Goal: Navigation & Orientation: Find specific page/section

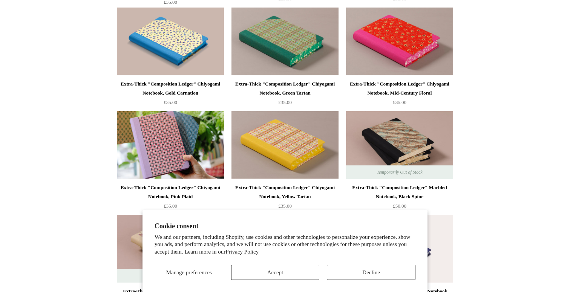
scroll to position [1352, 0]
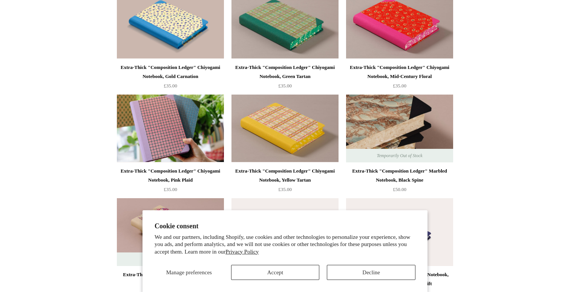
click at [427, 116] on img at bounding box center [399, 129] width 107 height 68
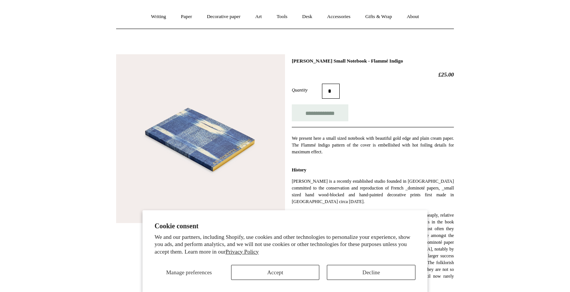
scroll to position [61, 0]
click at [209, 188] on img at bounding box center [200, 139] width 169 height 169
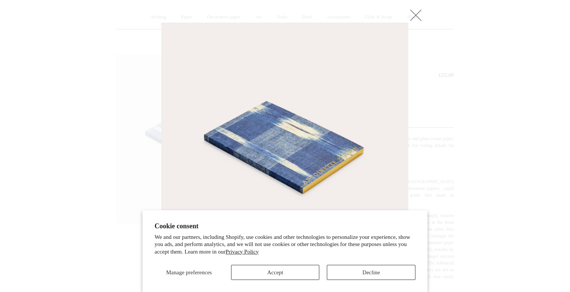
click at [413, 15] on link at bounding box center [416, 15] width 15 height 15
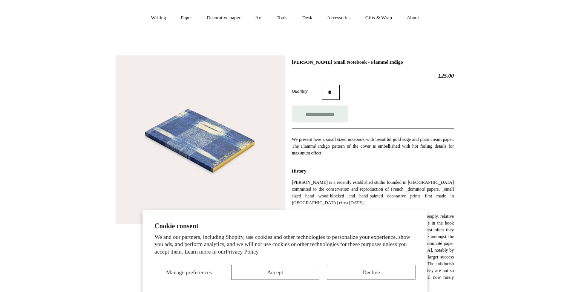
scroll to position [33, 0]
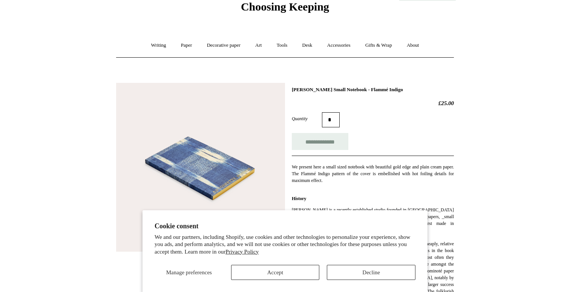
drag, startPoint x: 102, startPoint y: 170, endPoint x: 114, endPoint y: 169, distance: 12.1
click at [195, 158] on img at bounding box center [200, 167] width 169 height 169
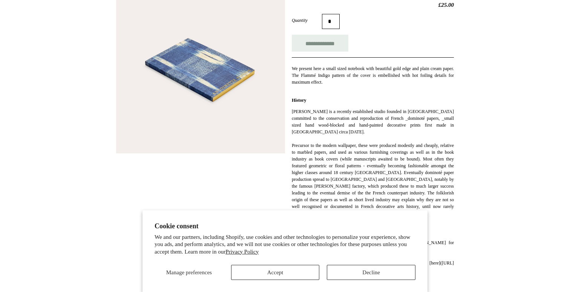
scroll to position [132, 0]
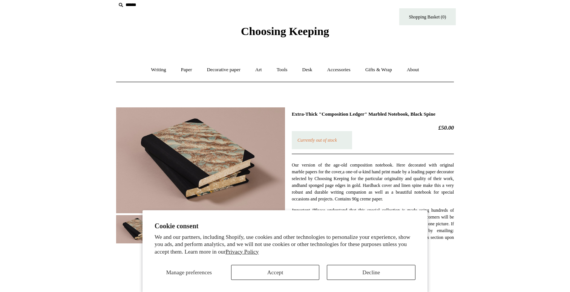
scroll to position [8, 0]
click at [197, 226] on img at bounding box center [185, 230] width 45 height 28
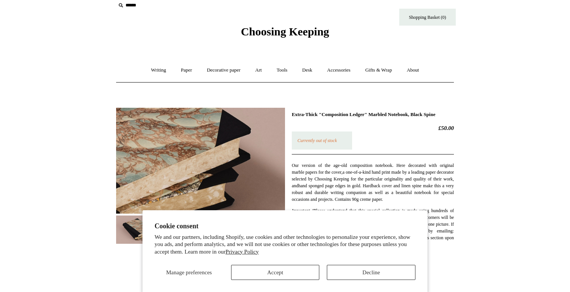
click at [137, 230] on img at bounding box center [138, 230] width 45 height 28
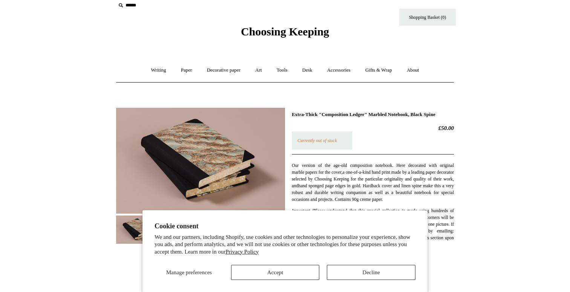
scroll to position [0, 0]
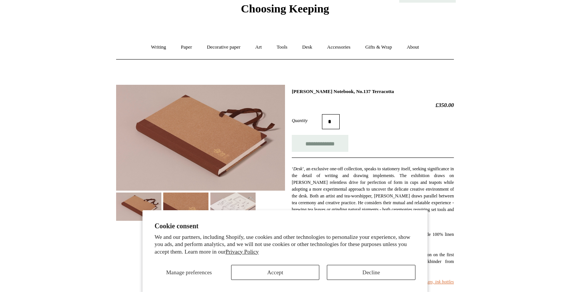
scroll to position [30, 0]
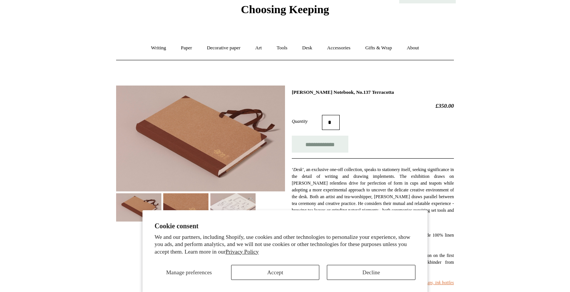
click at [182, 196] on img at bounding box center [185, 208] width 45 height 28
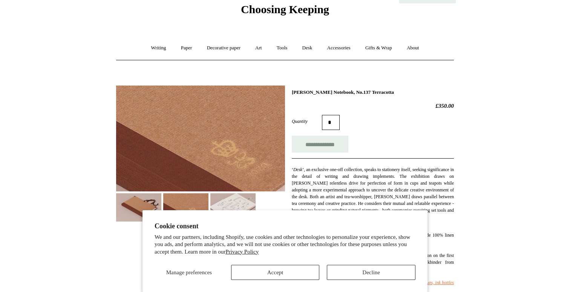
click at [245, 210] on img at bounding box center [233, 208] width 45 height 28
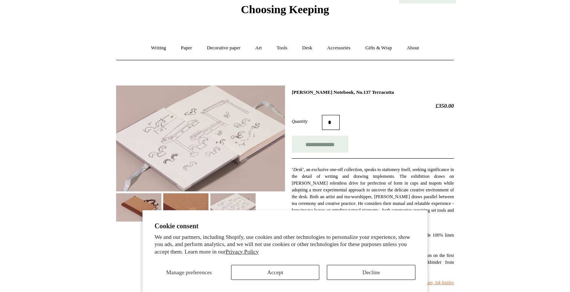
click at [187, 215] on img at bounding box center [185, 208] width 45 height 28
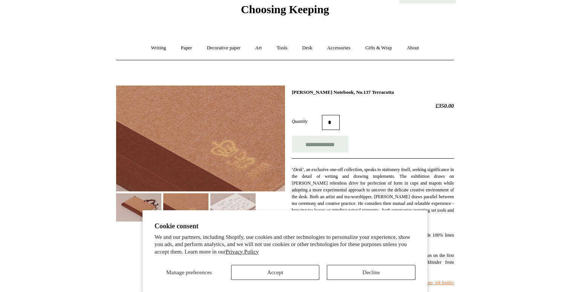
click at [128, 213] on img at bounding box center [138, 208] width 45 height 28
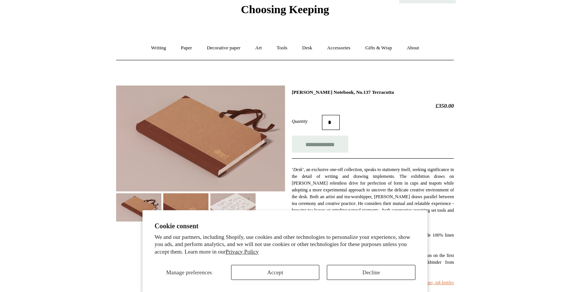
click at [182, 145] on img at bounding box center [200, 139] width 169 height 106
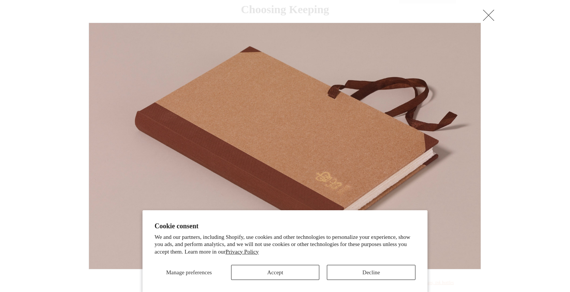
click at [254, 174] on img at bounding box center [285, 146] width 392 height 246
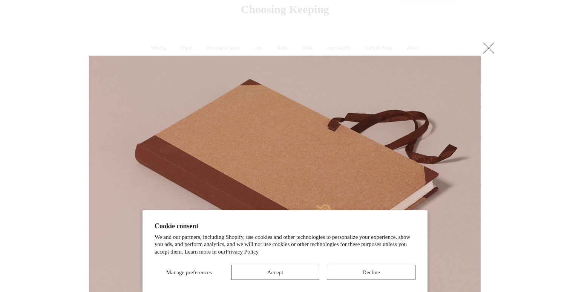
click at [474, 30] on body "Cookie consent We and our partners, including Shopify, use cookies and other te…" at bounding box center [285, 256] width 377 height 572
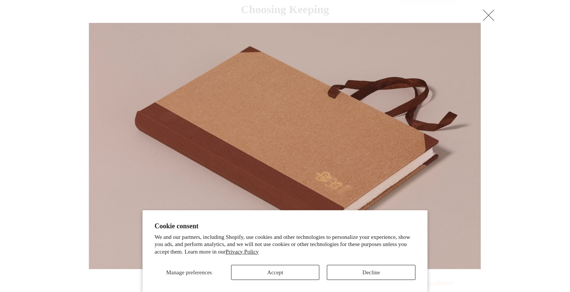
click at [492, 15] on link at bounding box center [488, 15] width 15 height 15
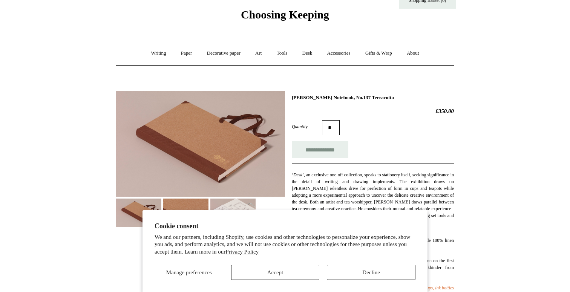
scroll to position [29, 0]
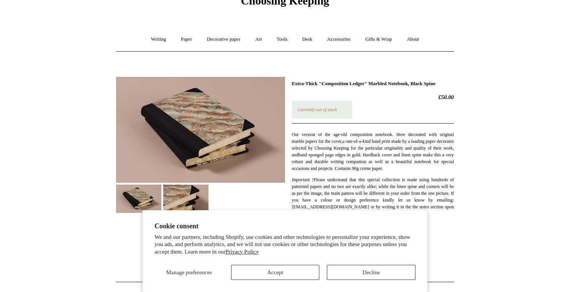
scroll to position [38, 0]
click at [191, 198] on img at bounding box center [185, 199] width 45 height 28
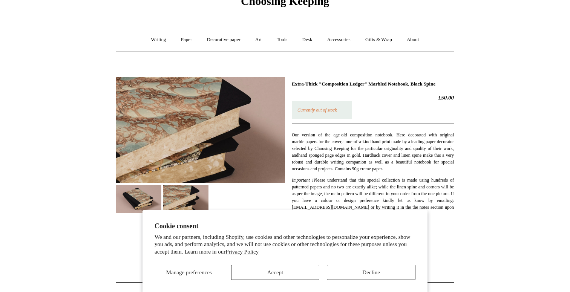
click at [146, 196] on img at bounding box center [138, 199] width 45 height 28
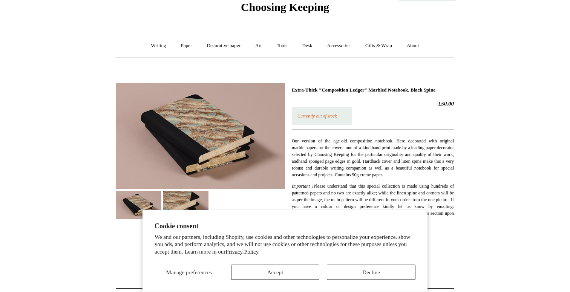
scroll to position [0, 0]
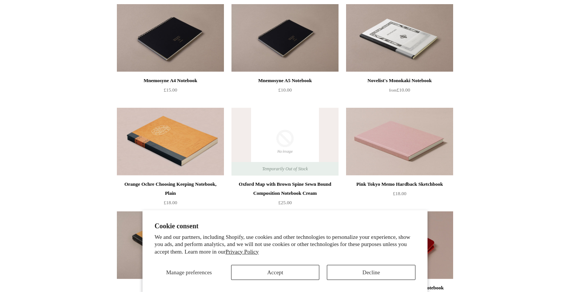
scroll to position [3504, 0]
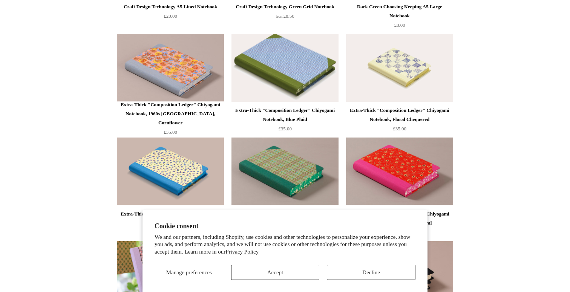
scroll to position [0, 0]
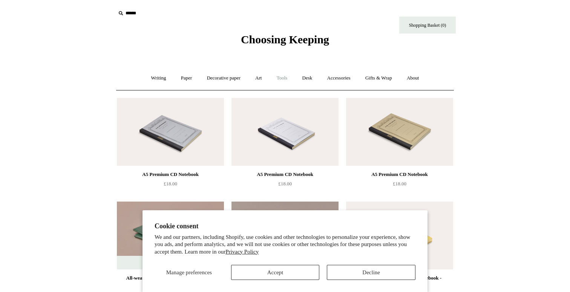
click at [288, 78] on link "Tools +" at bounding box center [282, 78] width 25 height 20
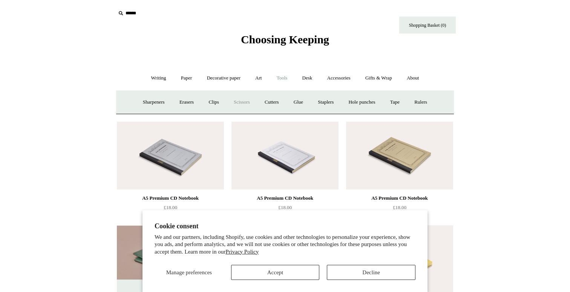
click at [245, 99] on link "Scissors" at bounding box center [242, 102] width 30 height 20
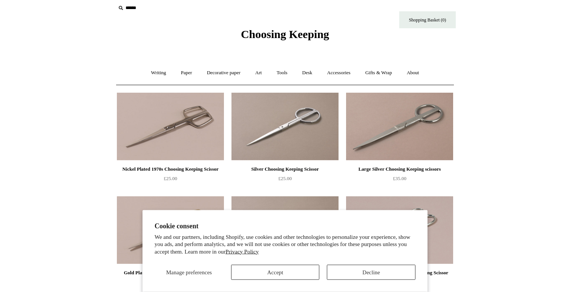
scroll to position [5, 0]
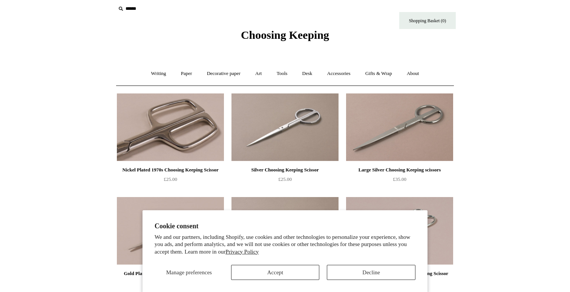
click at [192, 143] on img at bounding box center [170, 128] width 107 height 68
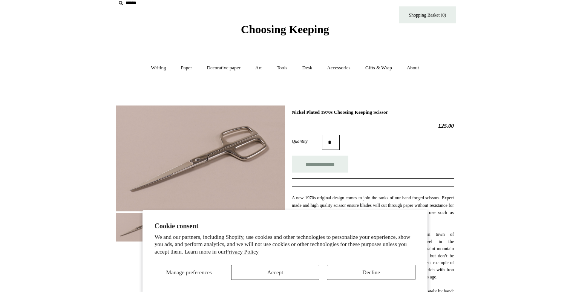
scroll to position [7, 0]
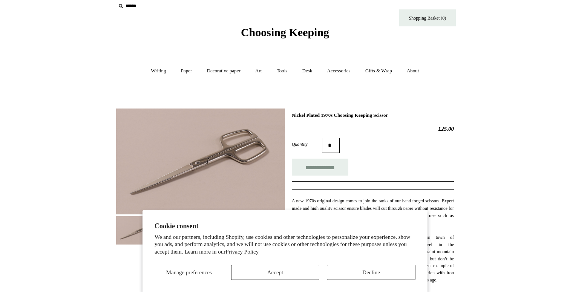
click at [189, 234] on img at bounding box center [185, 231] width 45 height 28
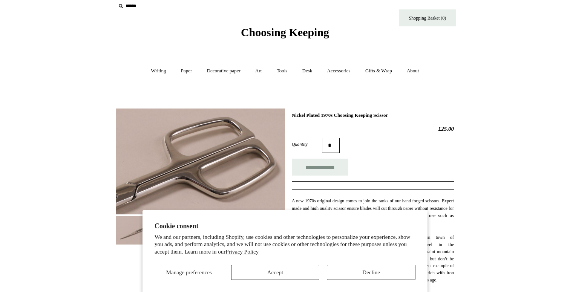
click at [139, 233] on img at bounding box center [138, 231] width 45 height 28
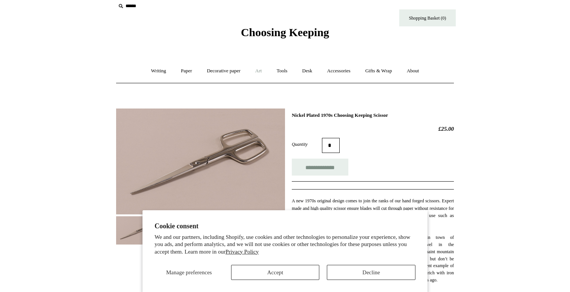
click at [264, 72] on link "Art +" at bounding box center [259, 71] width 20 height 20
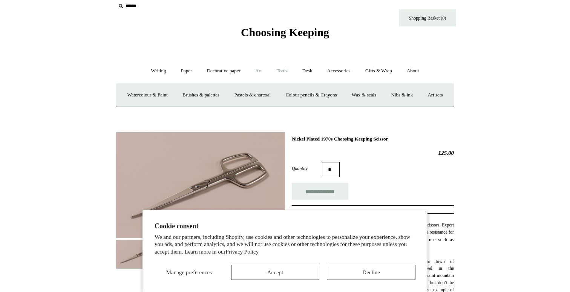
click at [283, 72] on link "Tools +" at bounding box center [282, 71] width 25 height 20
click at [262, 70] on link "Art +" at bounding box center [259, 71] width 20 height 20
click at [174, 77] on link "Paper +" at bounding box center [186, 71] width 25 height 20
click at [283, 99] on link "Sketchbooks +" at bounding box center [274, 95] width 38 height 20
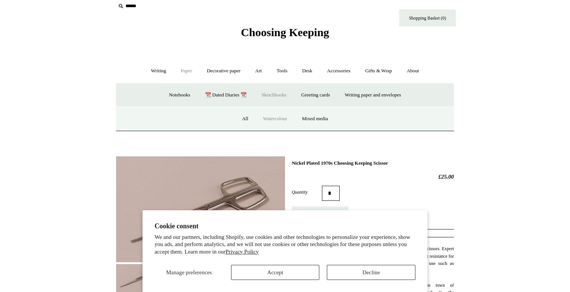
click at [273, 120] on link "Watercolour" at bounding box center [276, 119] width 38 height 20
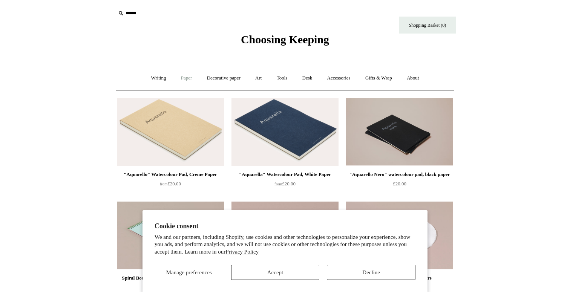
click at [187, 81] on link "Paper +" at bounding box center [186, 78] width 25 height 20
